Goal: Task Accomplishment & Management: Use online tool/utility

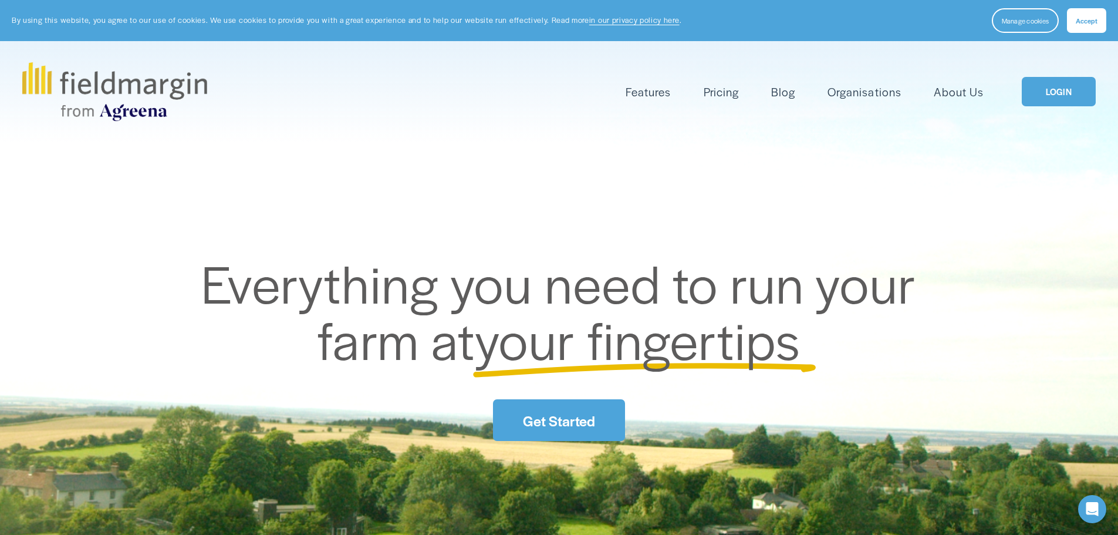
click at [1075, 98] on link "LOGIN" at bounding box center [1059, 92] width 74 height 30
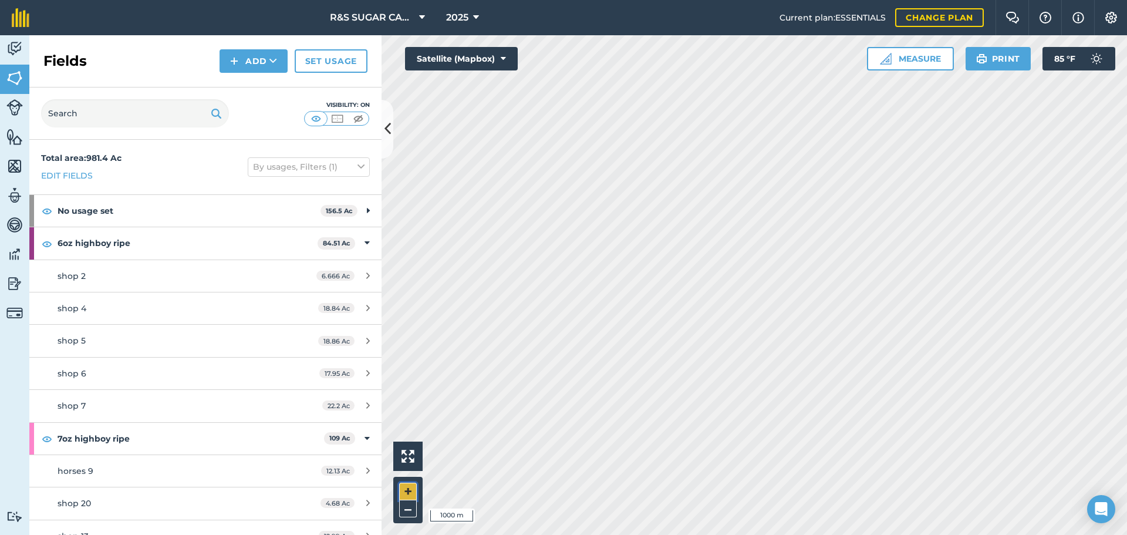
click at [413, 491] on button "+" at bounding box center [408, 492] width 18 height 18
click at [363, 534] on html "R&S SUGAR CANE FARM 2025 Current plan : ESSENTIALS Change plan Farm Chat Help I…" at bounding box center [563, 267] width 1127 height 535
click at [401, 497] on button "+" at bounding box center [408, 492] width 18 height 18
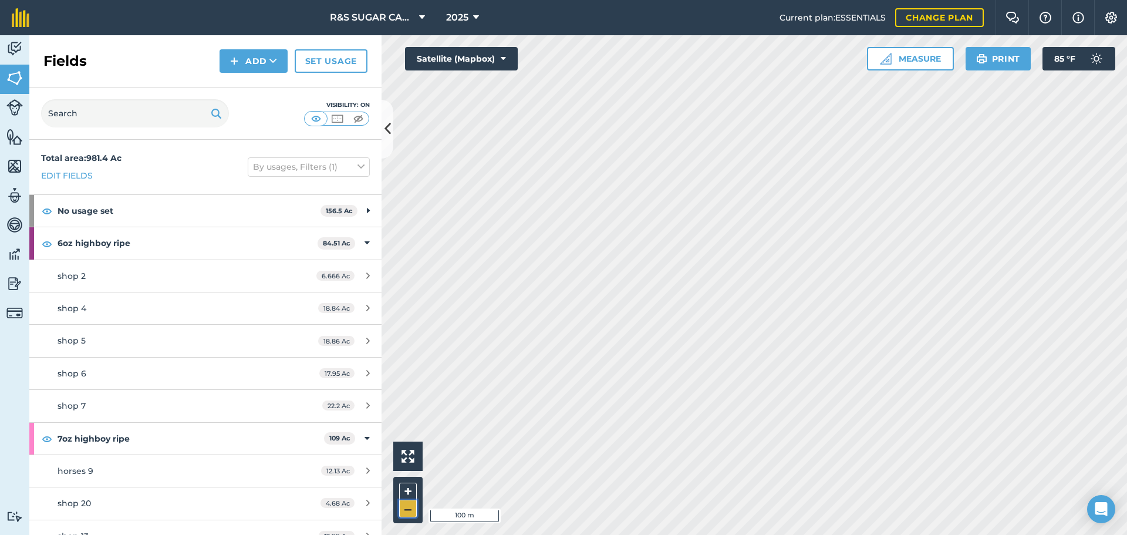
click at [408, 511] on button "–" at bounding box center [408, 508] width 18 height 17
click at [406, 495] on button "+" at bounding box center [408, 492] width 18 height 18
click at [1001, 53] on button "Print" at bounding box center [999, 58] width 66 height 23
click at [408, 511] on button "–" at bounding box center [408, 508] width 18 height 17
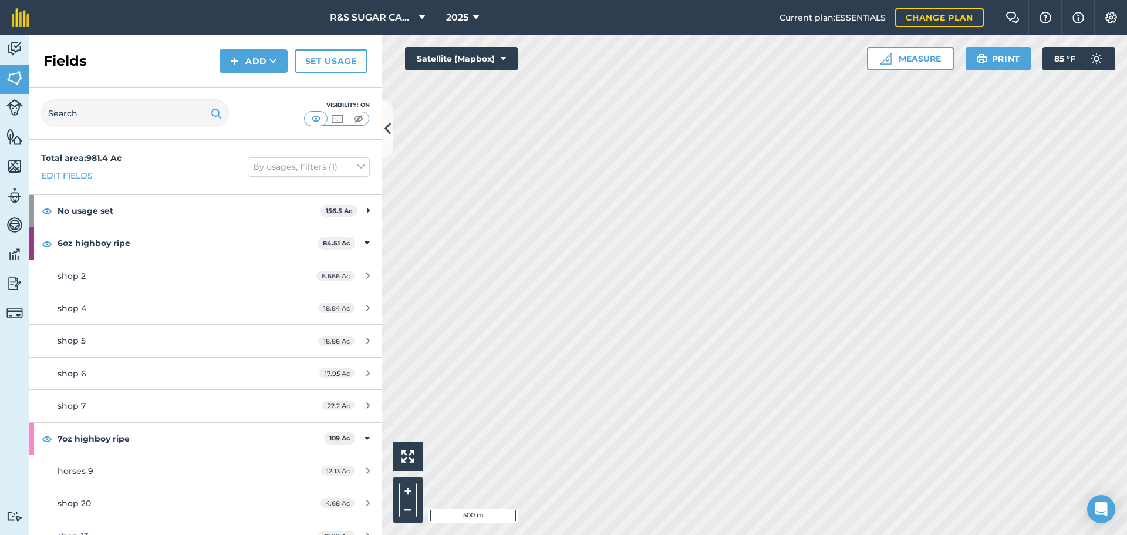
click at [712, 0] on html "R&S SUGAR CANE FARM 2025 Current plan : ESSENTIALS Change plan Farm Chat Help I…" at bounding box center [563, 267] width 1127 height 535
click at [407, 485] on button "+" at bounding box center [408, 492] width 18 height 18
click at [1011, 55] on button "Print" at bounding box center [999, 58] width 66 height 23
click at [404, 507] on button "–" at bounding box center [408, 508] width 18 height 17
click at [412, 493] on button "+" at bounding box center [408, 492] width 18 height 18
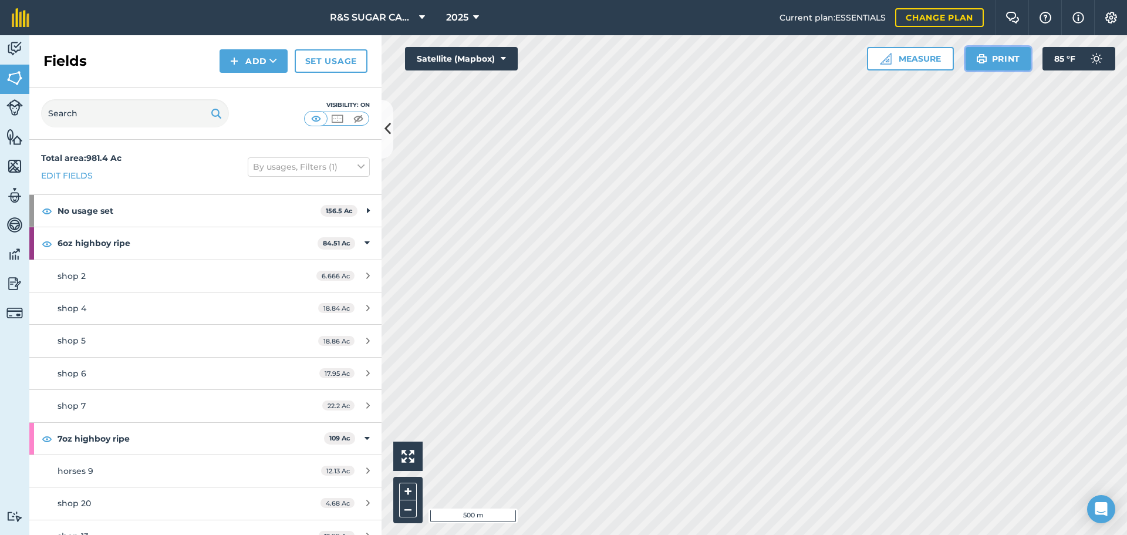
click at [989, 60] on button "Print" at bounding box center [999, 58] width 66 height 23
click at [407, 517] on button "–" at bounding box center [408, 508] width 18 height 17
click at [708, 534] on html "R&S SUGAR CANE FARM 2025 Current plan : ESSENTIALS Change plan Farm Chat Help I…" at bounding box center [563, 267] width 1127 height 535
click at [1116, 14] on img at bounding box center [1111, 18] width 14 height 12
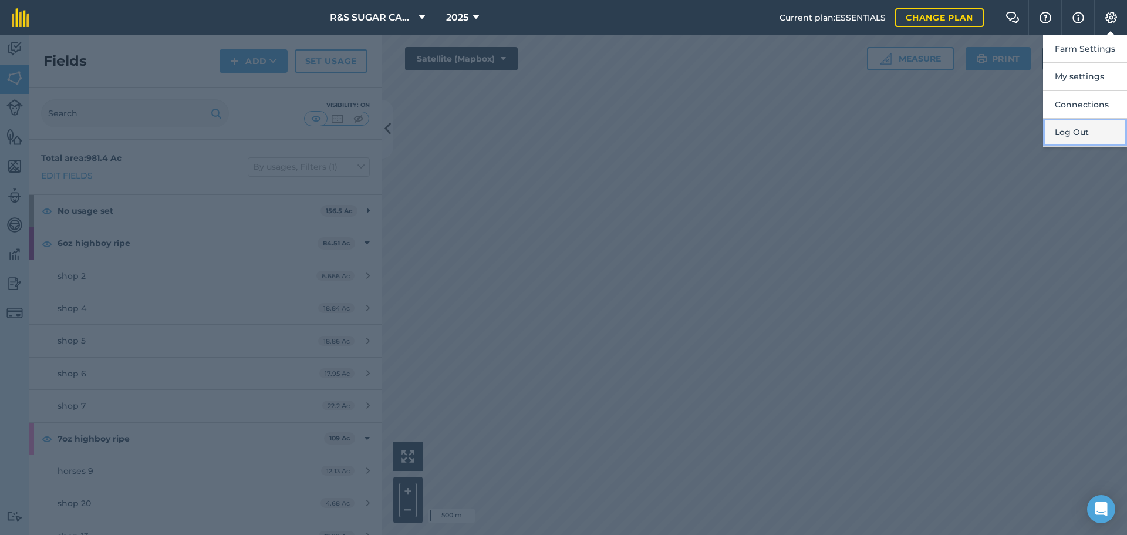
click at [1072, 134] on button "Log Out" at bounding box center [1085, 133] width 84 height 28
